Goal: Obtain resource: Obtain resource

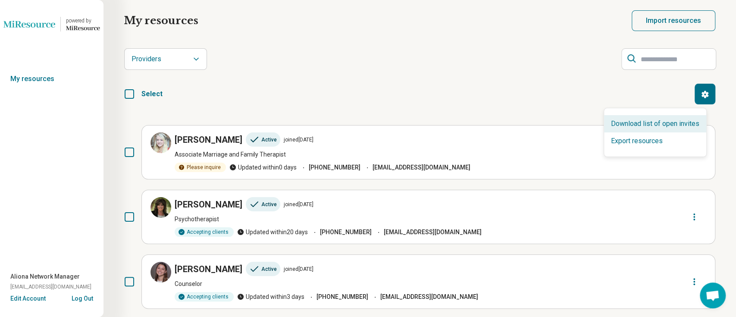
click at [672, 122] on div "Download list of open invites" at bounding box center [655, 123] width 102 height 17
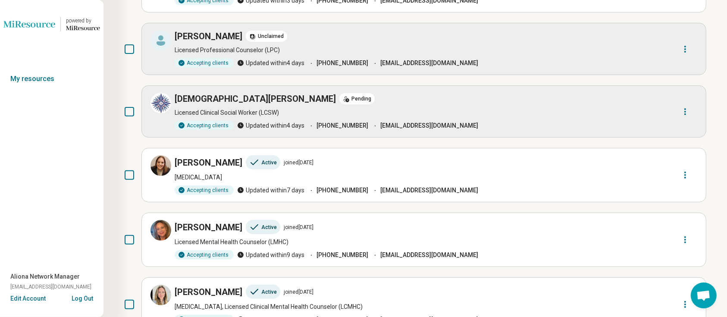
scroll to position [287, 0]
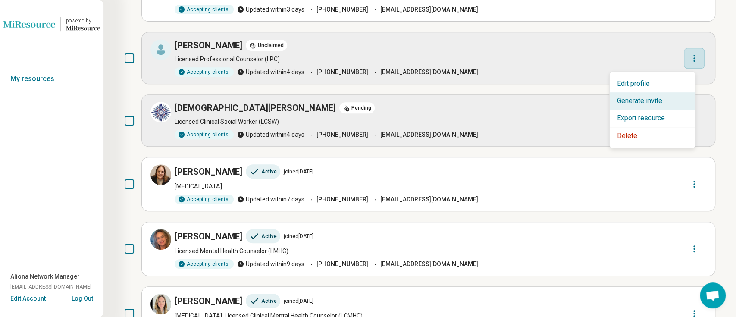
click at [669, 94] on div "Generate invite" at bounding box center [652, 100] width 85 height 17
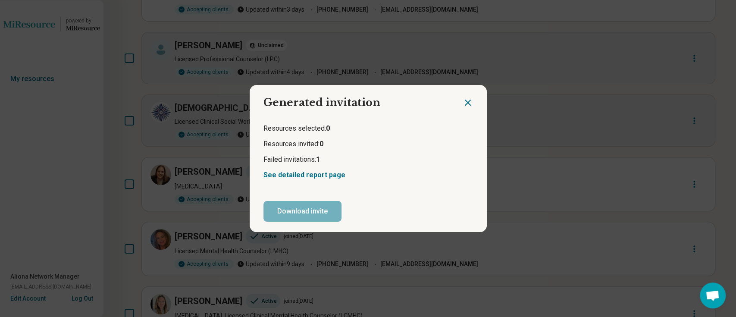
click at [465, 100] on icon "Close dialog" at bounding box center [467, 102] width 5 height 5
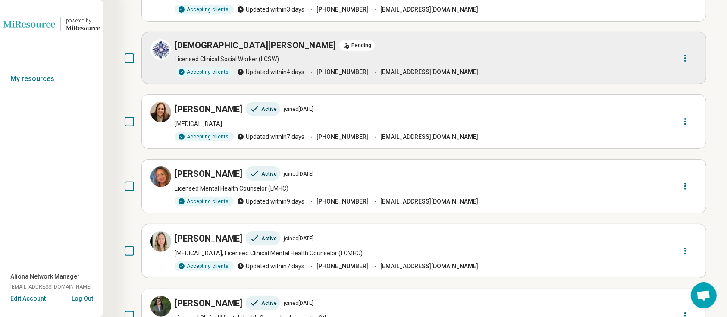
scroll to position [230, 0]
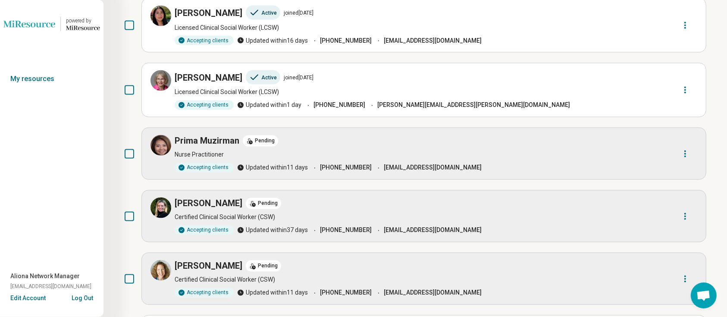
scroll to position [1610, 0]
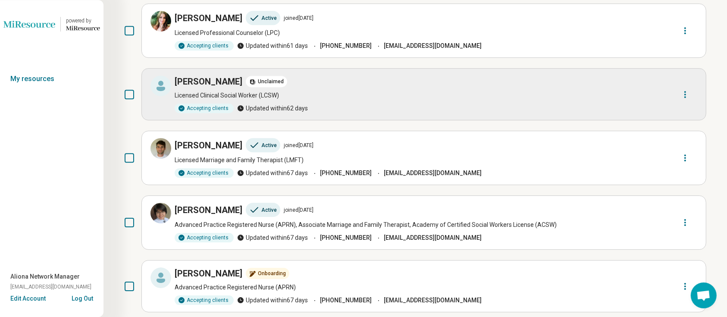
scroll to position [2645, 0]
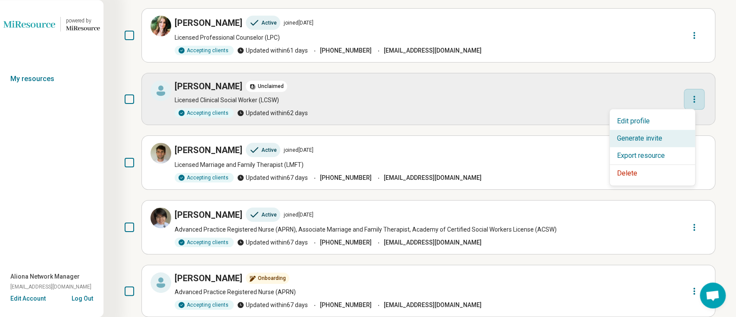
click at [664, 141] on div "Generate invite" at bounding box center [652, 138] width 85 height 17
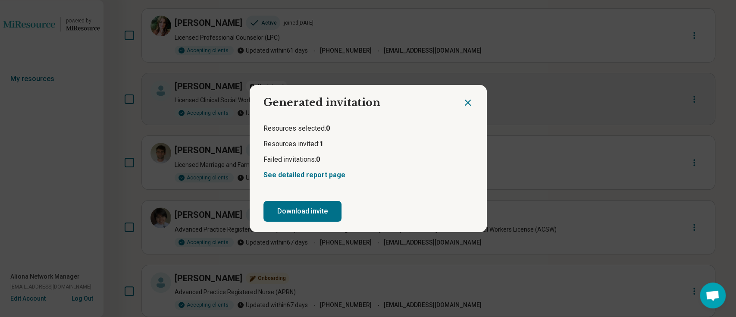
click at [463, 102] on icon "Close dialog" at bounding box center [468, 102] width 10 height 10
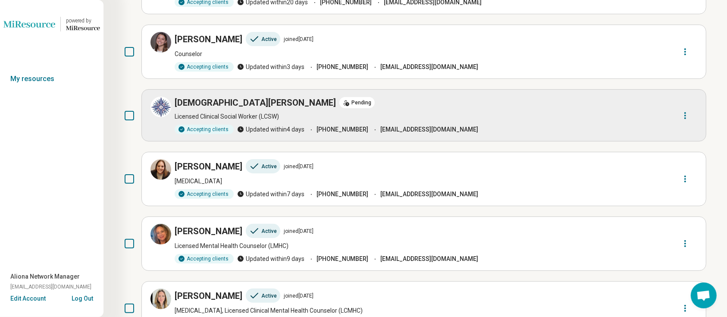
scroll to position [0, 0]
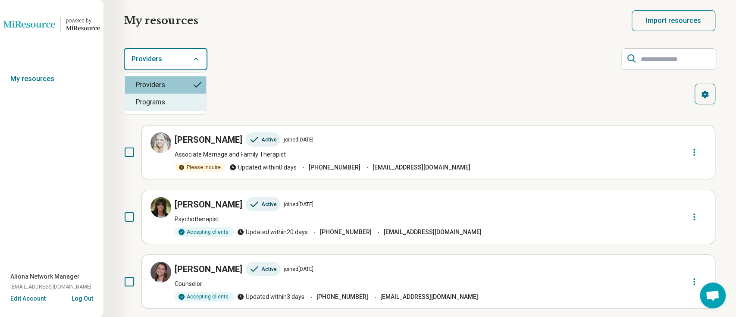
click at [170, 102] on div "Programs" at bounding box center [165, 102] width 81 height 17
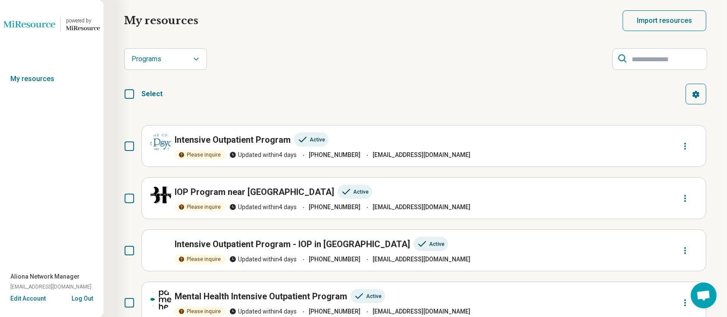
select select "*******"
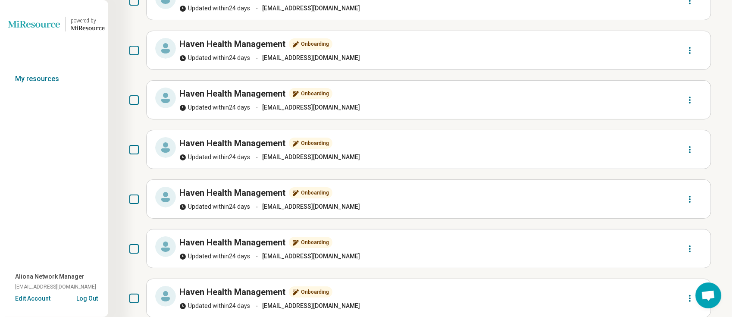
scroll to position [3508, 0]
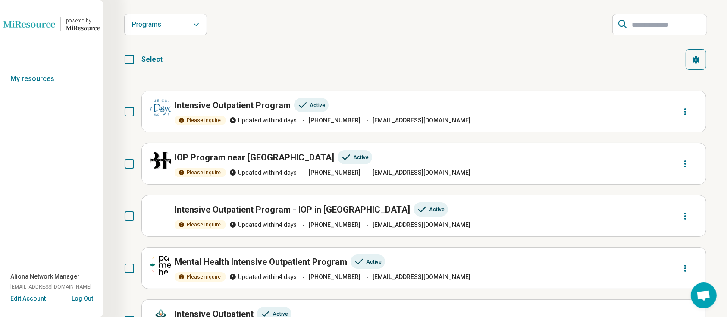
scroll to position [0, 0]
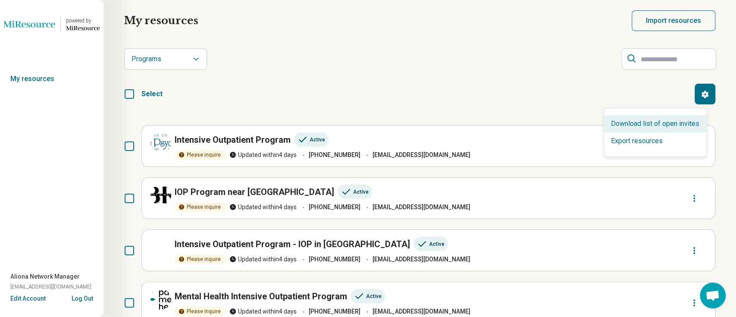
click at [644, 124] on div "Download list of open invites" at bounding box center [655, 123] width 102 height 17
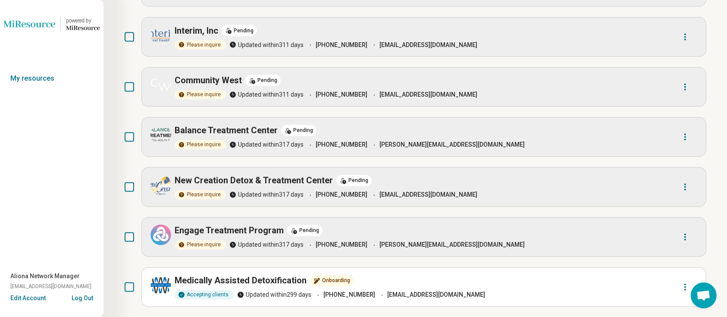
scroll to position [4933, 0]
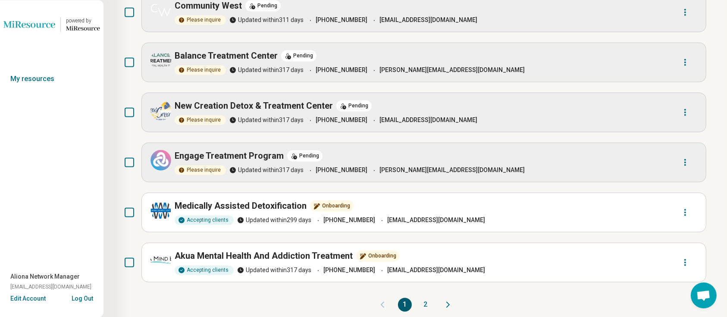
click at [428, 298] on button "2" at bounding box center [426, 305] width 14 height 14
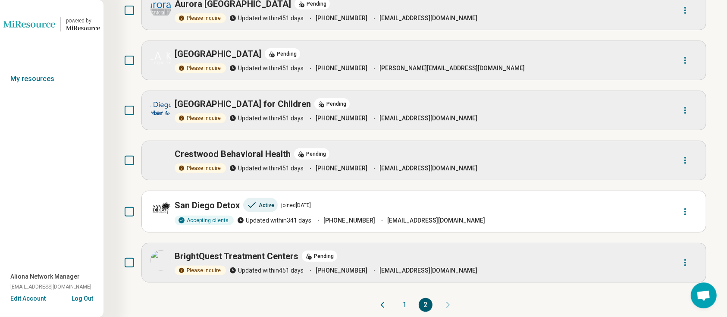
scroll to position [3578, 0]
